Goal: Information Seeking & Learning: Learn about a topic

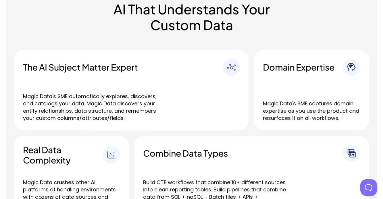
scroll to position [276, 0]
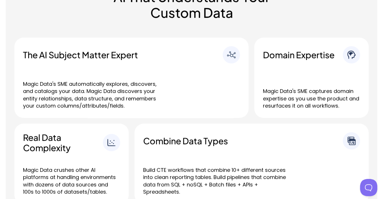
click at [304, 87] on div "Domain Expertise Magic Data's SME captures domain expertise as you use the prod…" at bounding box center [311, 78] width 114 height 80
click at [350, 56] on img at bounding box center [351, 55] width 9 height 9
click at [314, 55] on h3 "Domain Expertise" at bounding box center [303, 55] width 80 height 10
click at [331, 92] on p "Magic Data's SME captures domain expertise as you use the product and resurface…" at bounding box center [311, 99] width 97 height 22
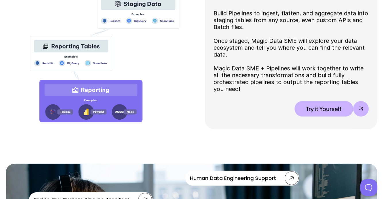
scroll to position [610, 0]
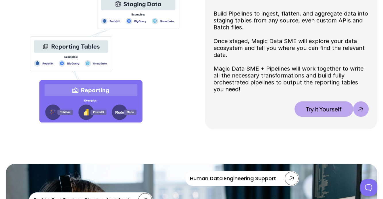
click at [363, 108] on div at bounding box center [360, 109] width 7 height 7
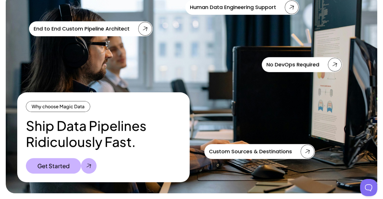
scroll to position [779, 0]
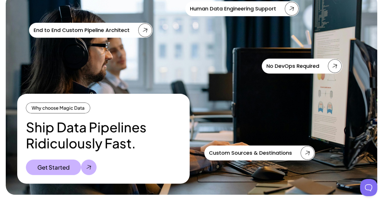
click at [144, 30] on use at bounding box center [145, 30] width 4 height 4
click at [336, 65] on icon at bounding box center [334, 66] width 7 height 7
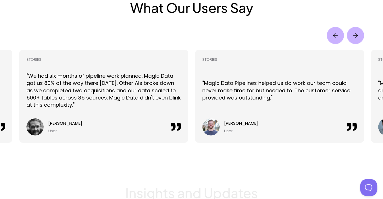
scroll to position [1244, 0]
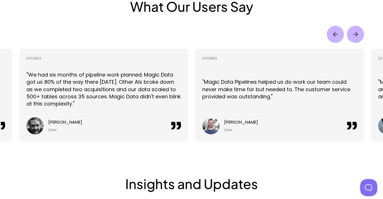
click at [360, 33] on img "Next" at bounding box center [355, 34] width 17 height 17
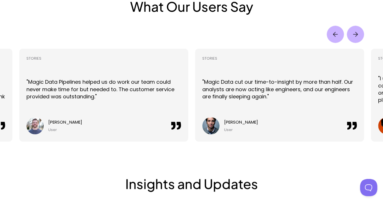
click at [360, 33] on img "Next" at bounding box center [355, 34] width 17 height 17
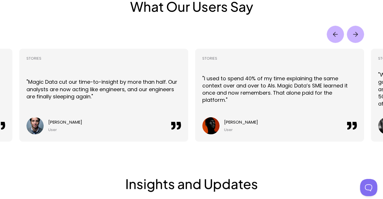
click at [360, 33] on img "Next" at bounding box center [355, 34] width 17 height 17
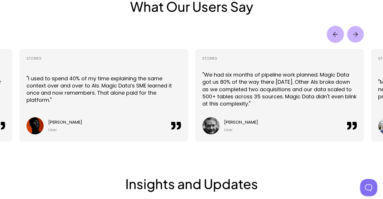
click at [360, 33] on img "Next" at bounding box center [355, 34] width 17 height 17
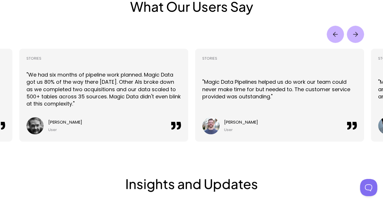
click at [360, 33] on img "Next" at bounding box center [355, 34] width 17 height 17
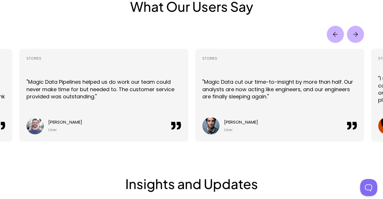
click at [360, 33] on img "Next" at bounding box center [355, 34] width 17 height 17
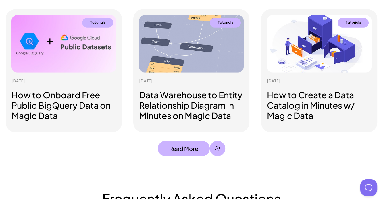
scroll to position [1445, 0]
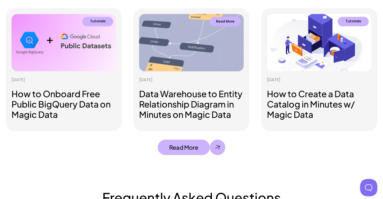
click at [225, 22] on p "Read More" at bounding box center [225, 21] width 18 height 5
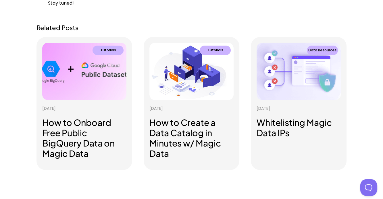
scroll to position [1796, 0]
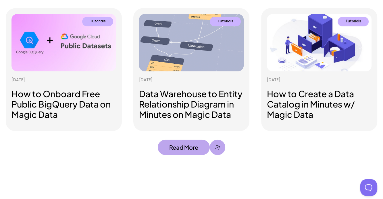
click at [188, 146] on p "Read More" at bounding box center [183, 147] width 29 height 7
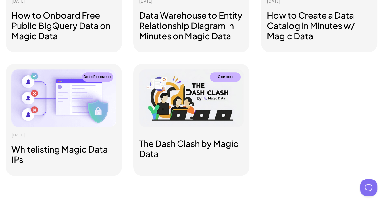
scroll to position [177, 0]
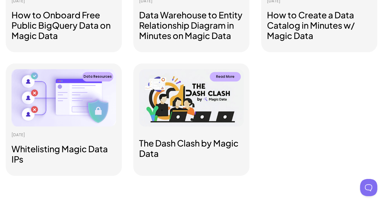
click at [187, 144] on h3 "The Dash Clash by Magic Data" at bounding box center [191, 148] width 105 height 21
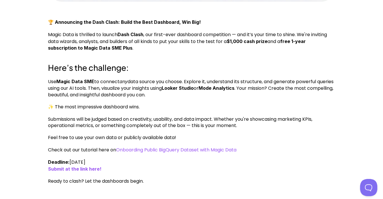
scroll to position [224, 0]
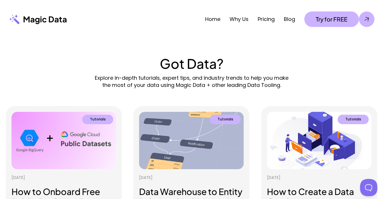
click at [243, 15] on div "Home Why Us Pricing Blog Try for FREE" at bounding box center [225, 19] width 304 height 16
click at [242, 16] on link "Why Us" at bounding box center [238, 19] width 19 height 7
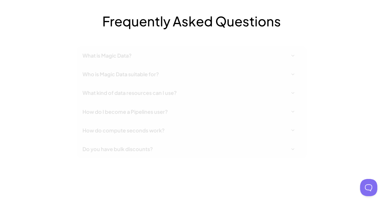
scroll to position [1622, 0]
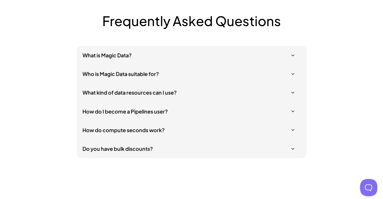
click at [205, 57] on h5 "What is Magic Data?" at bounding box center [188, 55] width 212 height 7
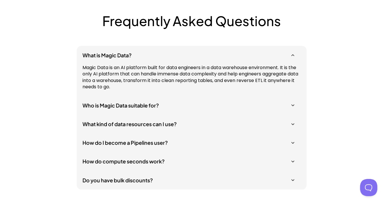
click at [220, 105] on h5 "Who is Magic Data suitable for?" at bounding box center [188, 105] width 212 height 7
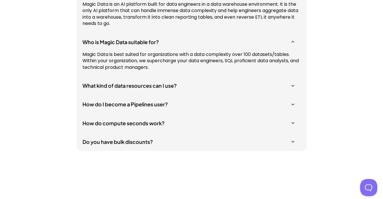
scroll to position [1686, 0]
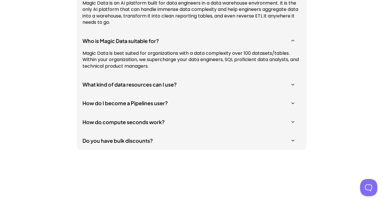
click at [199, 86] on h5 "What kind of data resources can I use?" at bounding box center [188, 84] width 212 height 7
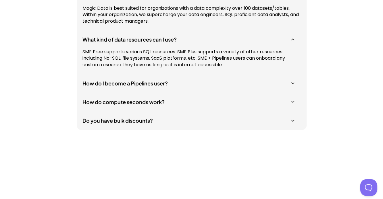
scroll to position [1732, 0]
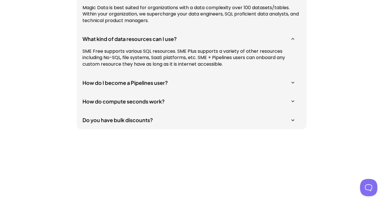
click at [199, 86] on div "How do I become a Pipelines user?" at bounding box center [192, 82] width 230 height 19
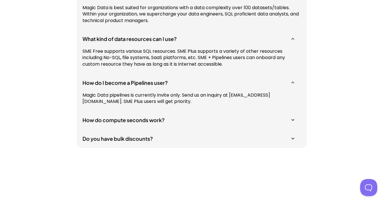
click at [165, 124] on div "How do compute seconds work?" at bounding box center [192, 120] width 230 height 19
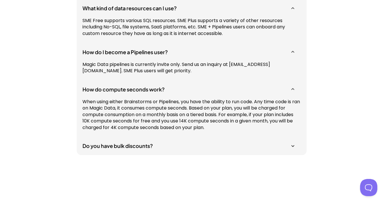
scroll to position [1776, 0]
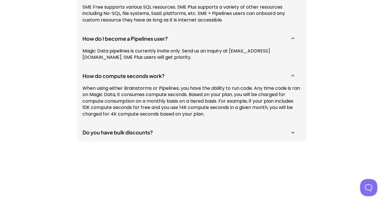
click at [150, 136] on h5 "Do you have bulk discounts?" at bounding box center [188, 132] width 212 height 7
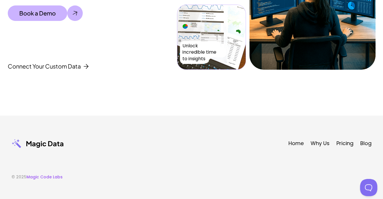
scroll to position [2060, 0]
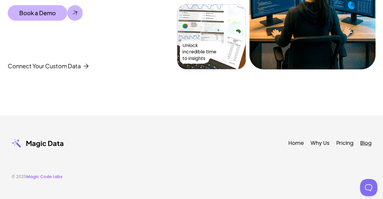
click at [364, 143] on link "Blog" at bounding box center [365, 143] width 11 height 7
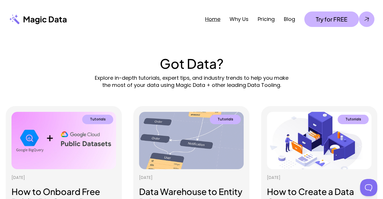
click at [212, 17] on link "Home" at bounding box center [212, 19] width 15 height 7
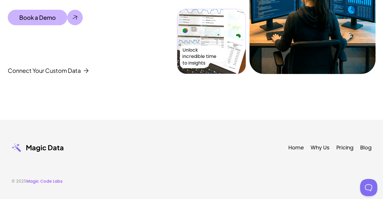
scroll to position [1901, 0]
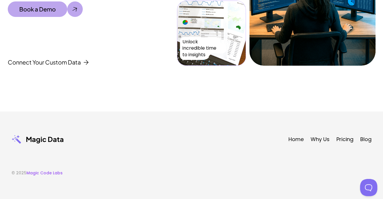
click at [45, 9] on p "Book a Demo" at bounding box center [37, 9] width 36 height 7
click at [45, 11] on p "Book a Demo" at bounding box center [37, 9] width 36 height 7
click at [130, 28] on div "Data Engineers and Data Analysts all over are using Magic Data to save costs, g…" at bounding box center [91, 10] width 166 height 112
click at [45, 12] on p "Book a Demo" at bounding box center [37, 9] width 36 height 7
click at [76, 9] on div at bounding box center [74, 9] width 7 height 7
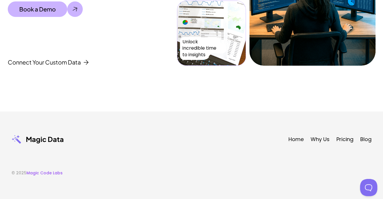
scroll to position [1899, 0]
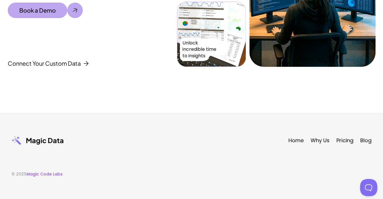
click at [72, 8] on div at bounding box center [74, 10] width 7 height 7
